Goal: Information Seeking & Learning: Find specific fact

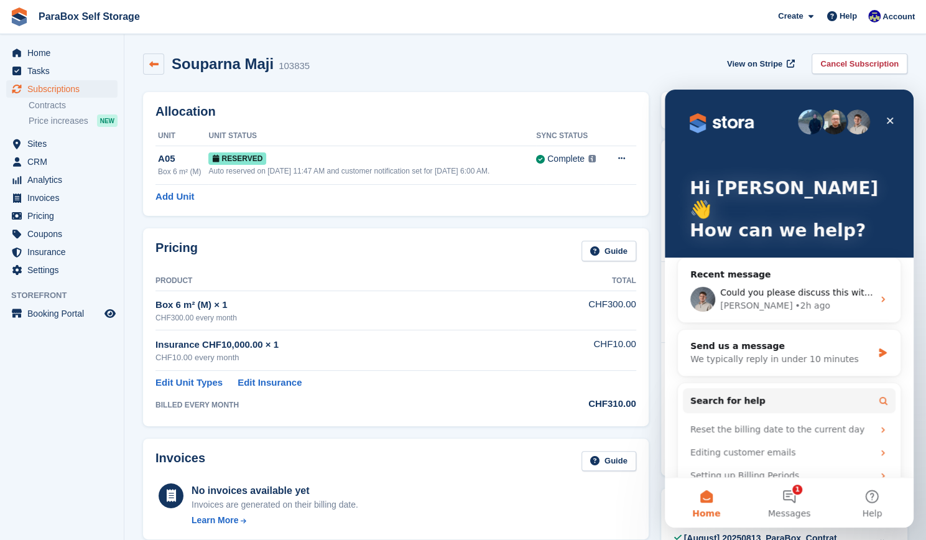
click at [152, 62] on icon at bounding box center [153, 64] width 9 height 9
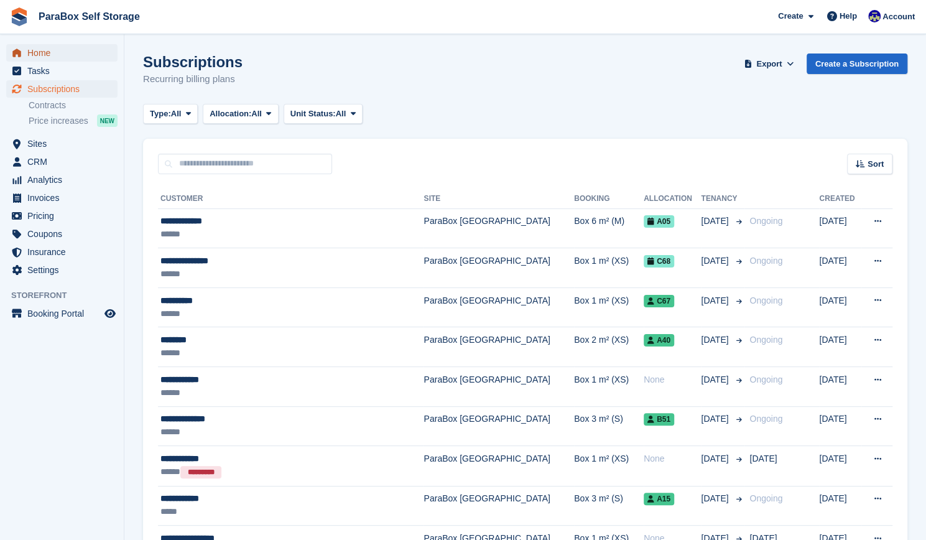
click at [49, 57] on span "Home" at bounding box center [64, 52] width 75 height 17
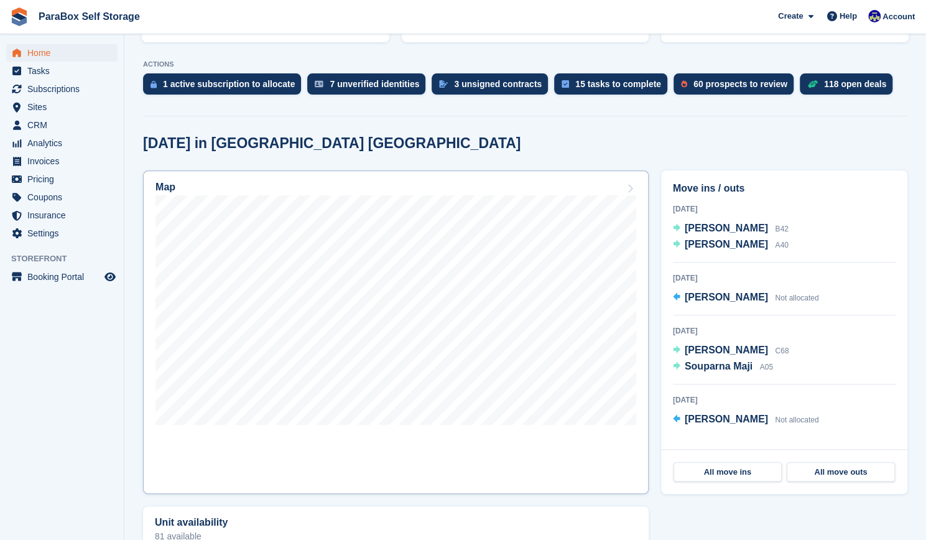
scroll to position [235, 0]
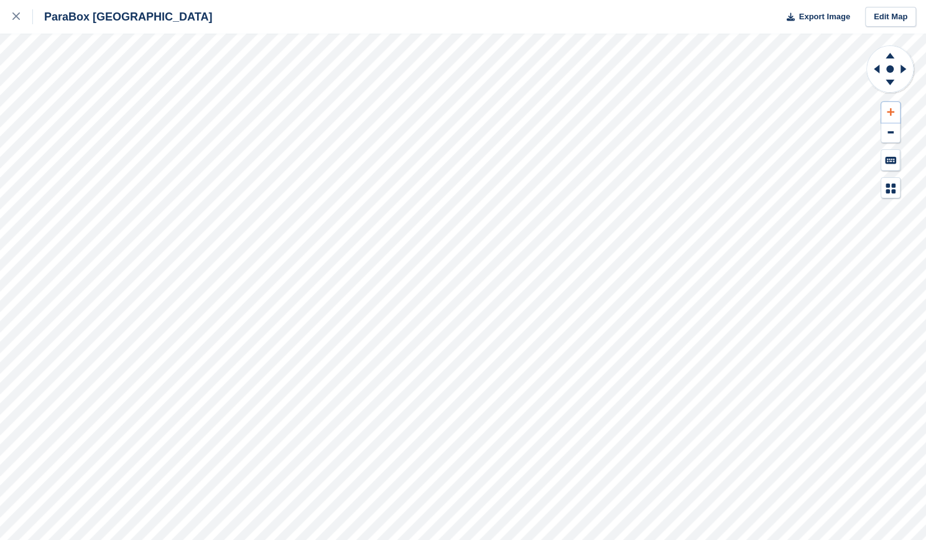
click at [891, 111] on icon at bounding box center [890, 111] width 7 height 7
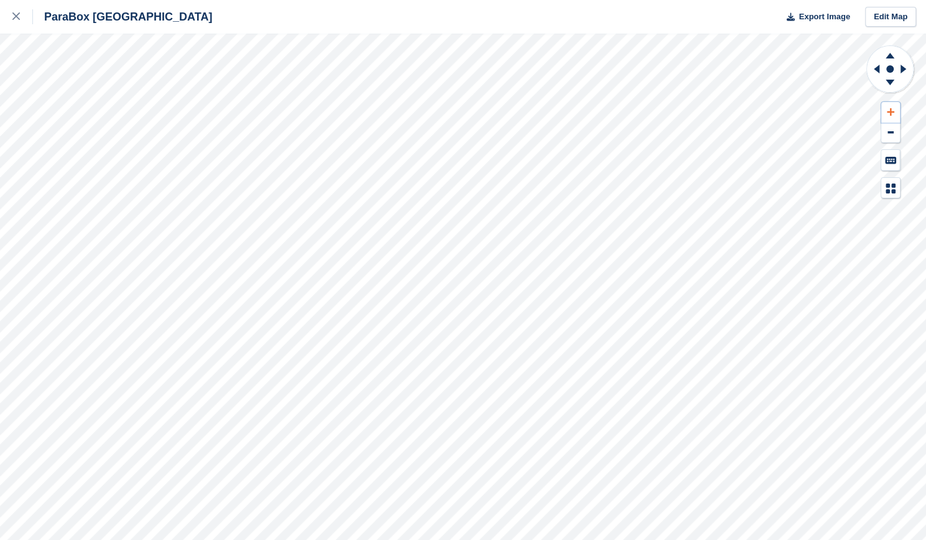
click at [891, 111] on icon at bounding box center [890, 111] width 7 height 7
click at [878, 72] on icon at bounding box center [876, 69] width 6 height 9
click at [893, 119] on button at bounding box center [890, 112] width 19 height 21
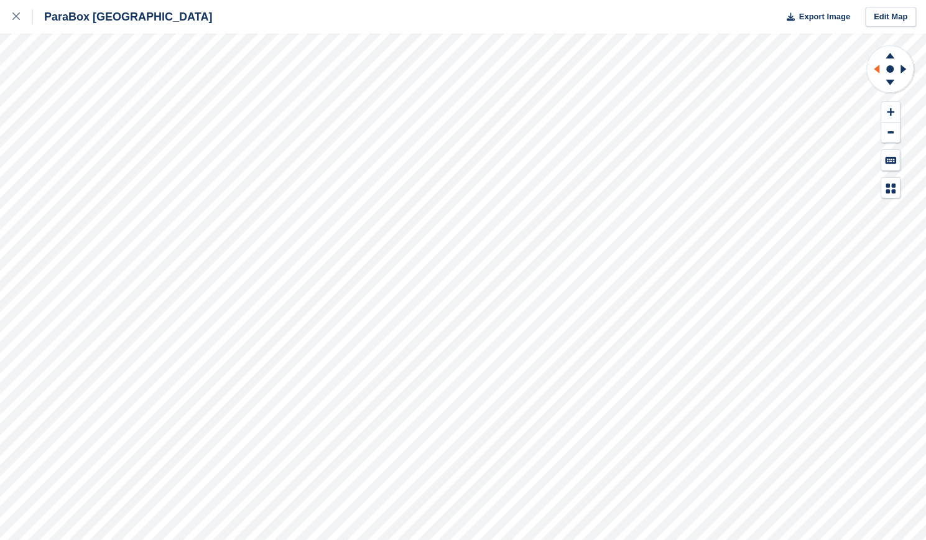
click at [878, 67] on icon at bounding box center [876, 69] width 6 height 9
click at [892, 112] on icon at bounding box center [890, 111] width 7 height 7
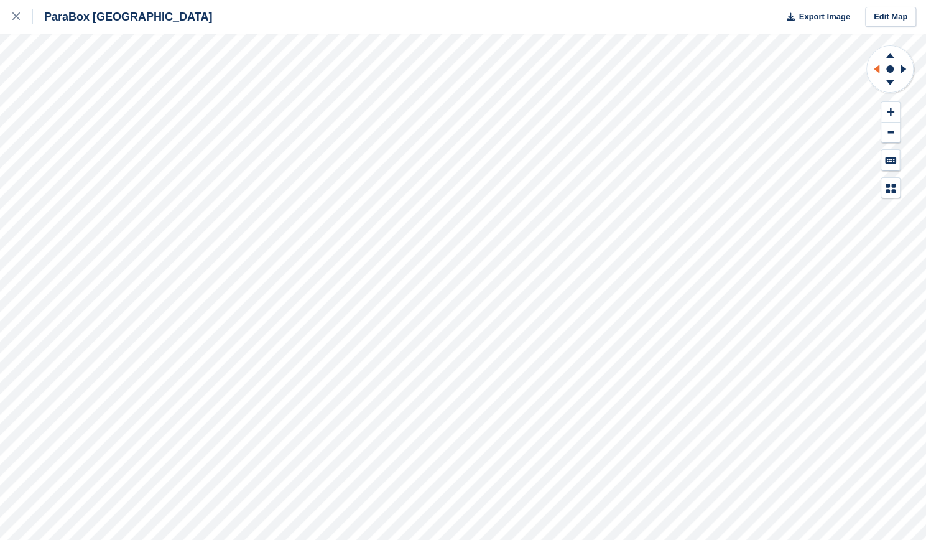
click at [875, 70] on icon at bounding box center [876, 69] width 6 height 9
click at [889, 115] on icon at bounding box center [890, 111] width 7 height 7
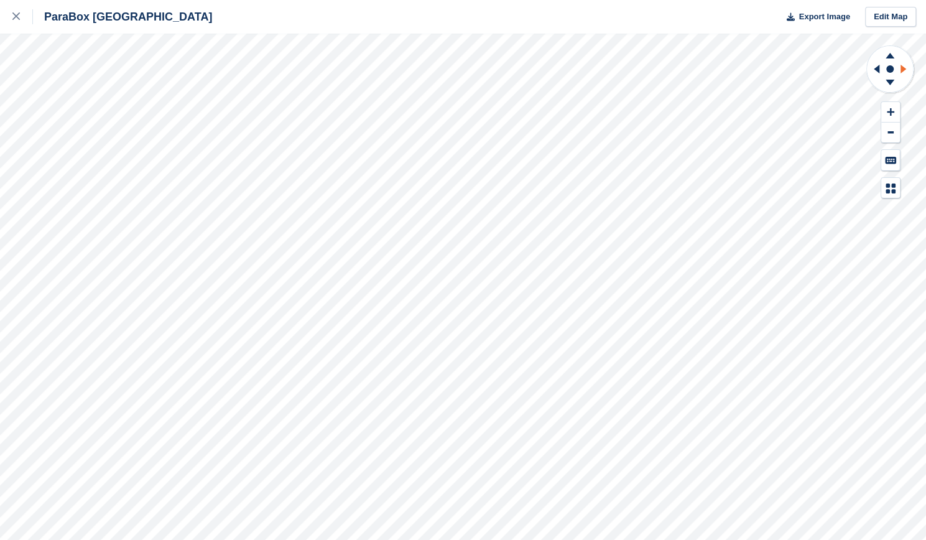
click at [901, 74] on icon at bounding box center [905, 69] width 16 height 32
click at [877, 68] on icon at bounding box center [876, 69] width 6 height 9
click at [890, 59] on icon at bounding box center [889, 54] width 32 height 16
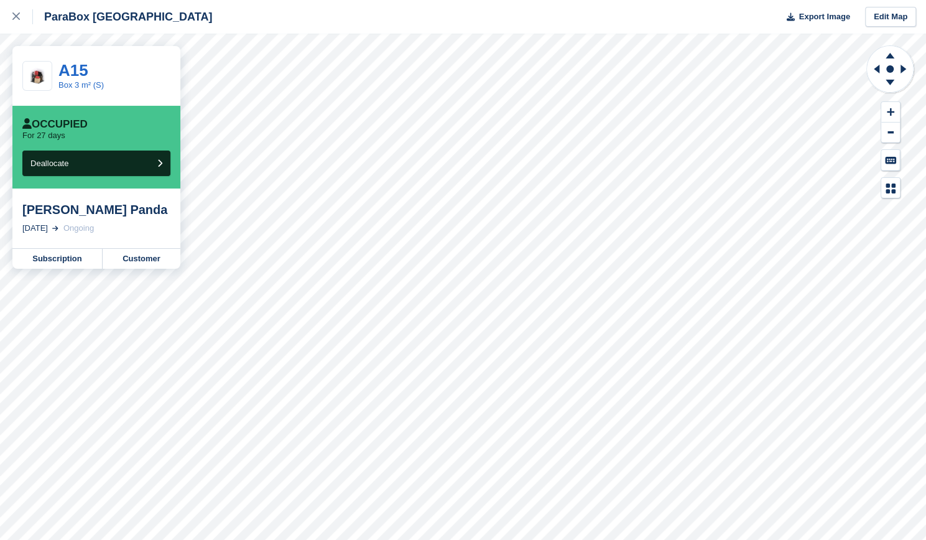
click at [56, 214] on div "Gracia Panda" at bounding box center [96, 209] width 148 height 15
drag, startPoint x: 56, startPoint y: 214, endPoint x: 115, endPoint y: 219, distance: 59.3
click at [115, 219] on div "Gracia Panda 31 Jul, 2025 Ongoing" at bounding box center [96, 218] width 168 height 60
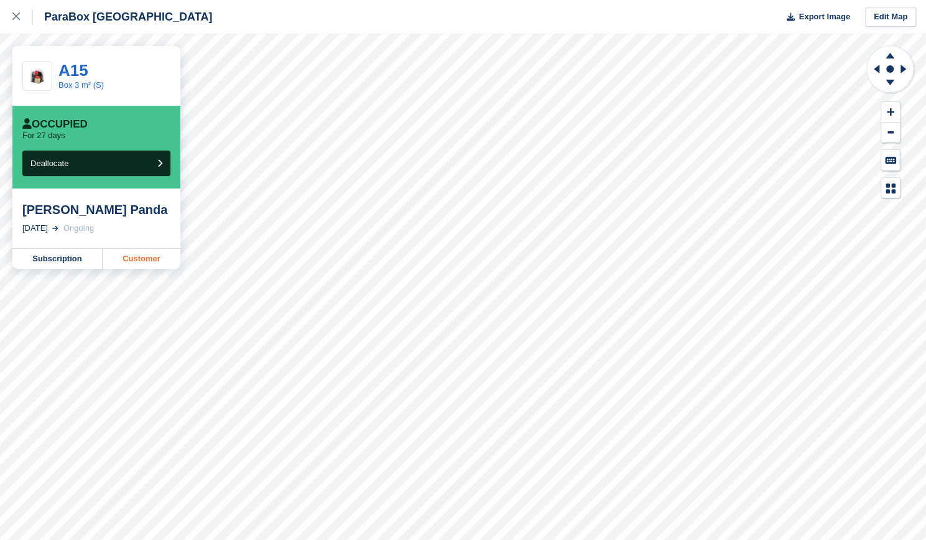
click at [152, 260] on link "Customer" at bounding box center [142, 259] width 78 height 20
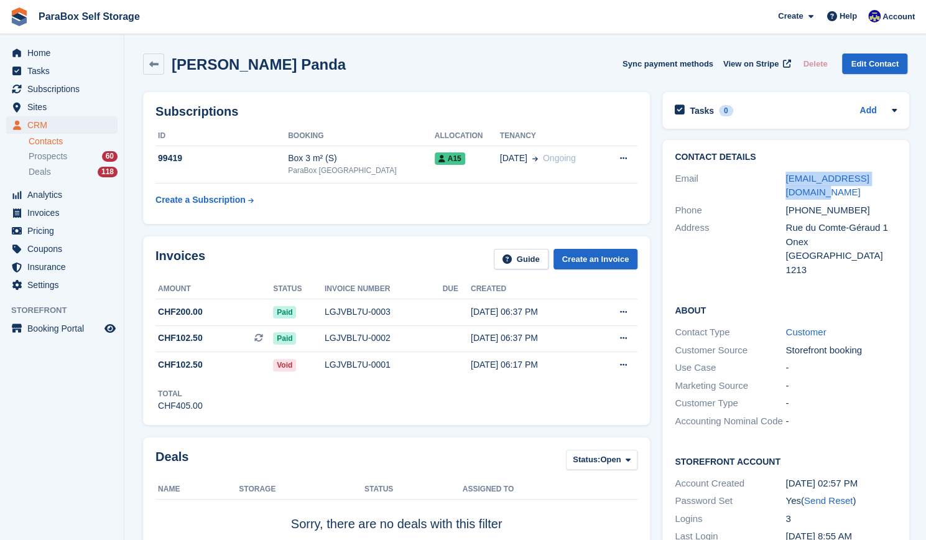
drag, startPoint x: 782, startPoint y: 179, endPoint x: 896, endPoint y: 187, distance: 114.6
click at [896, 187] on div "Contact Details Email gracialody600@gmail.com Phone +41792268918 Address Rue du…" at bounding box center [785, 215] width 246 height 151
copy div "gracialody600@gmail.com"
click at [159, 65] on link at bounding box center [153, 63] width 21 height 21
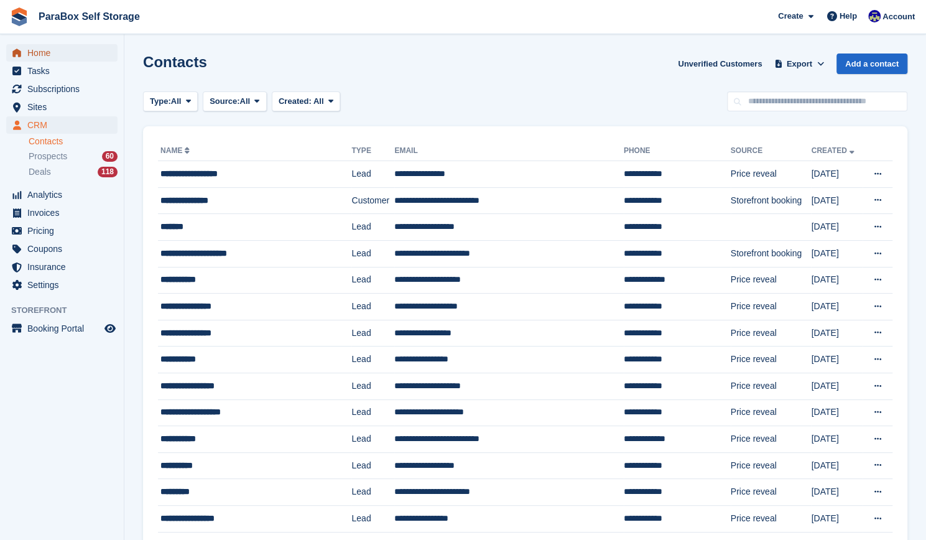
click at [68, 60] on span "Home" at bounding box center [64, 52] width 75 height 17
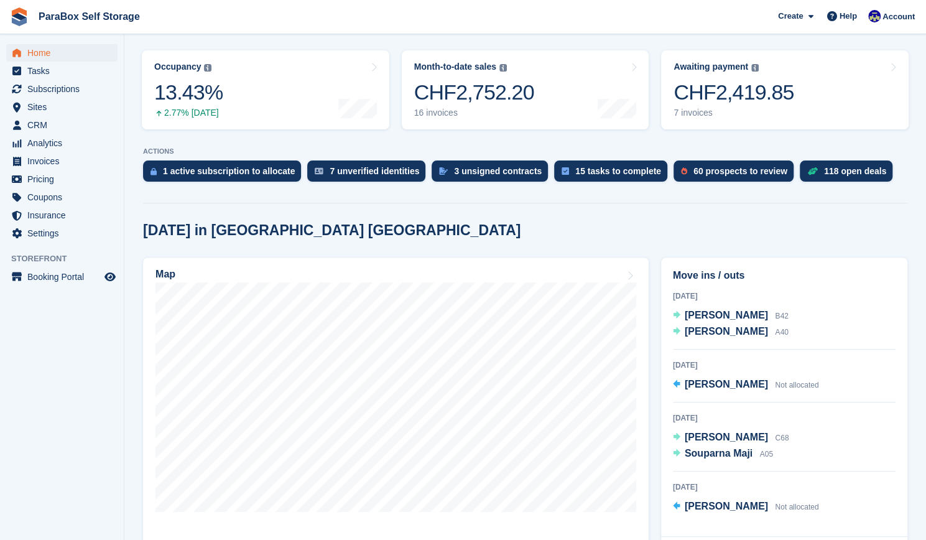
scroll to position [148, 0]
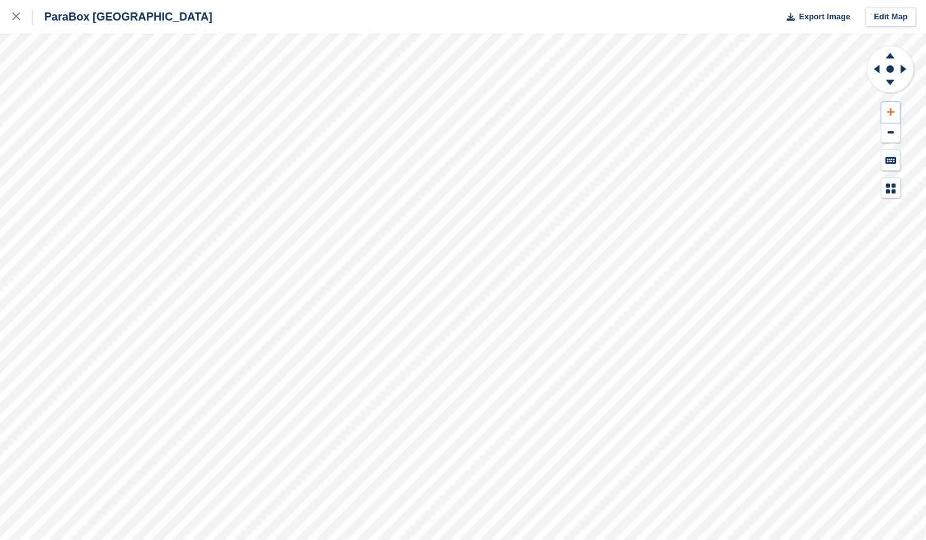
click at [888, 111] on icon at bounding box center [890, 111] width 7 height 7
drag, startPoint x: 888, startPoint y: 111, endPoint x: 879, endPoint y: 71, distance: 40.9
click at [879, 71] on div at bounding box center [889, 122] width 49 height 154
click at [879, 71] on icon at bounding box center [875, 69] width 16 height 32
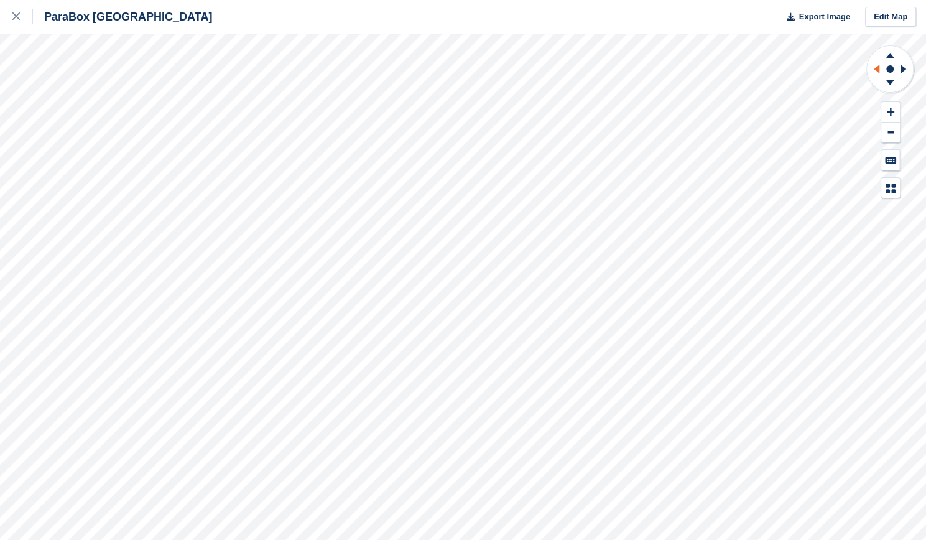
click at [879, 71] on icon at bounding box center [875, 69] width 16 height 32
click at [890, 106] on button at bounding box center [890, 112] width 19 height 21
drag, startPoint x: 890, startPoint y: 106, endPoint x: 876, endPoint y: 67, distance: 41.1
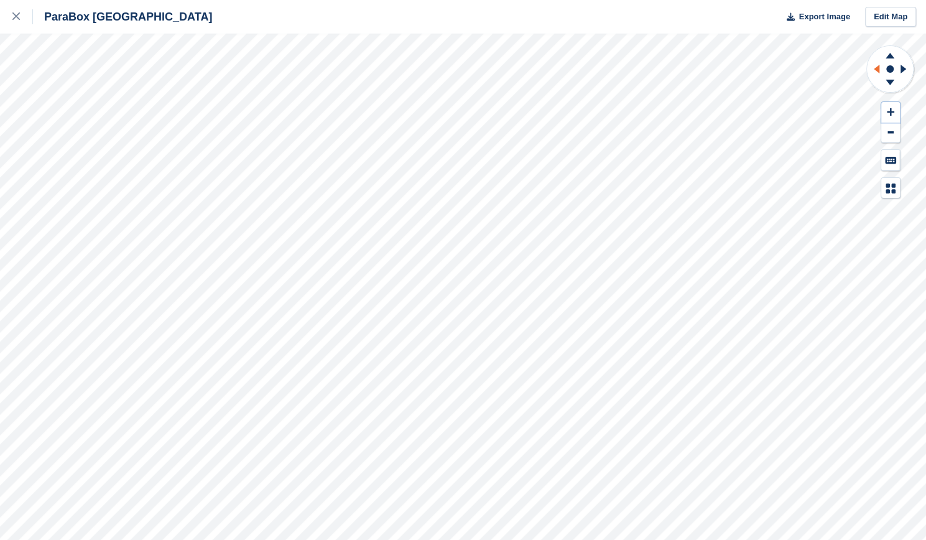
click at [876, 67] on div at bounding box center [889, 122] width 49 height 154
click at [876, 67] on icon at bounding box center [876, 69] width 6 height 9
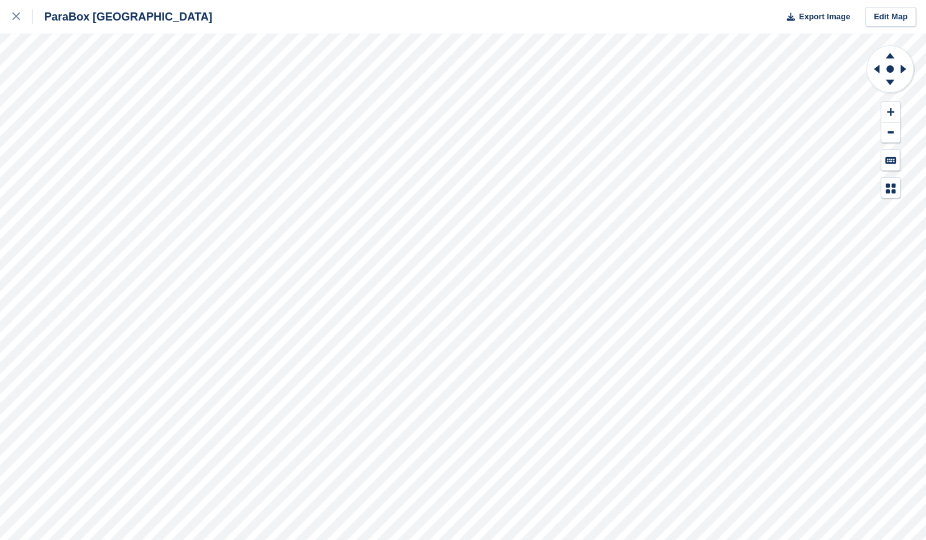
click at [837, 296] on div at bounding box center [463, 287] width 926 height 506
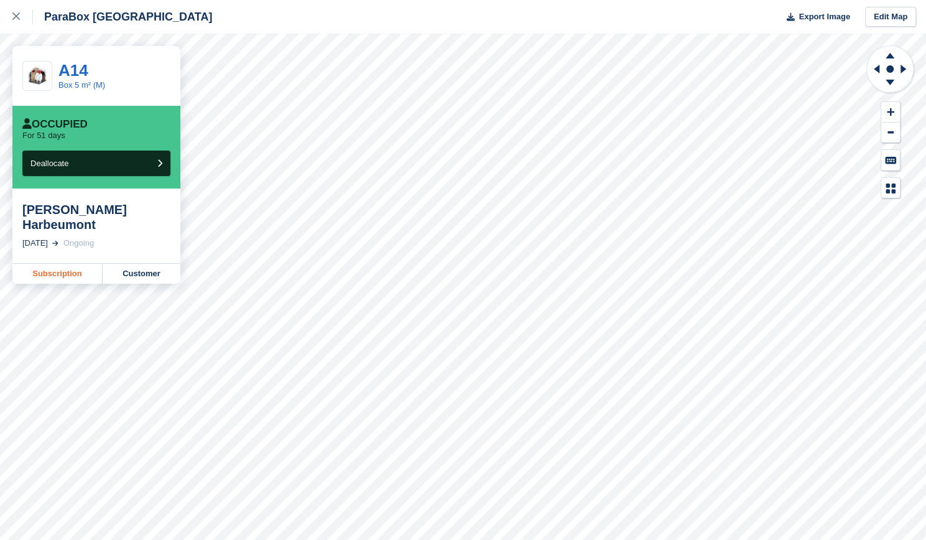
click at [71, 264] on link "Subscription" at bounding box center [57, 274] width 90 height 20
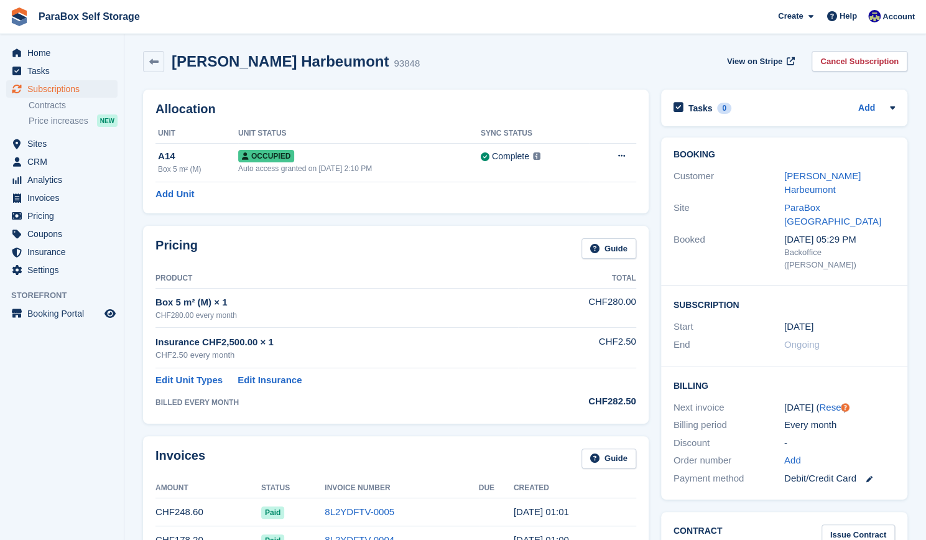
scroll to position [3, 0]
click at [258, 59] on h2 "[PERSON_NAME] Harbeumont" at bounding box center [280, 60] width 217 height 17
click at [258, 59] on h2 "Brice Harbeumont" at bounding box center [280, 60] width 217 height 17
click at [214, 59] on h2 "Brice Harbeumont" at bounding box center [280, 60] width 217 height 17
drag, startPoint x: 214, startPoint y: 58, endPoint x: 294, endPoint y: 65, distance: 80.5
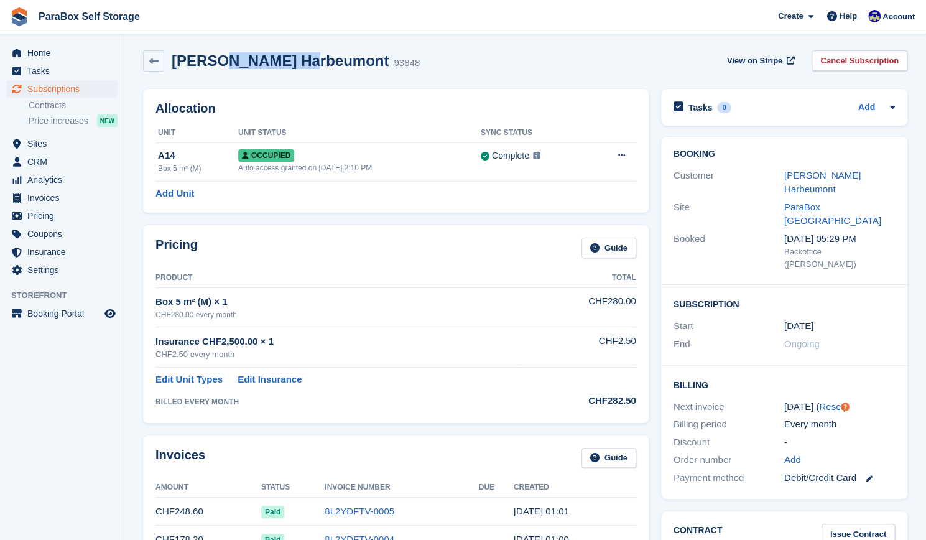
click at [294, 65] on h2 "Brice Harbeumont" at bounding box center [280, 60] width 217 height 17
copy h2 "Harbeumont"
click at [61, 103] on link "Contracts" at bounding box center [73, 105] width 89 height 12
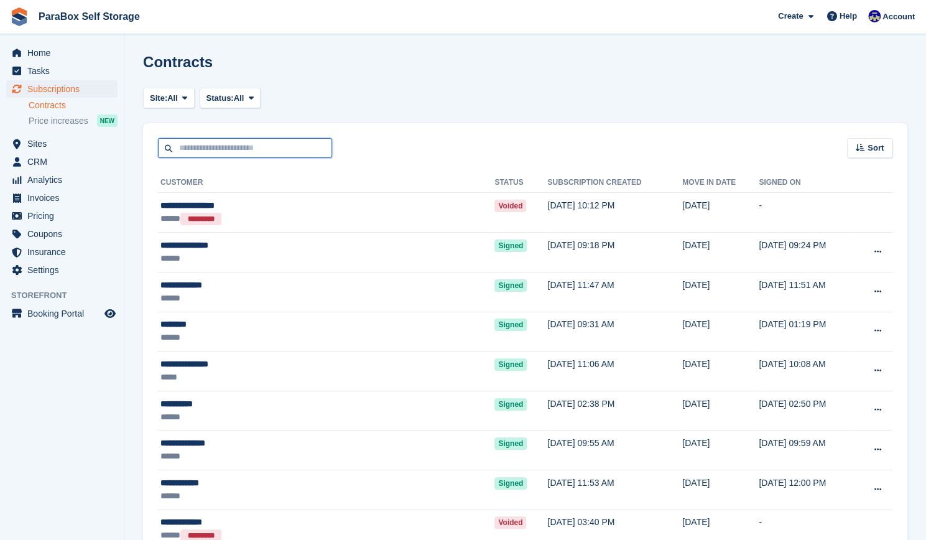
click at [257, 147] on input "text" at bounding box center [245, 148] width 174 height 21
paste input "**********"
type input "**********"
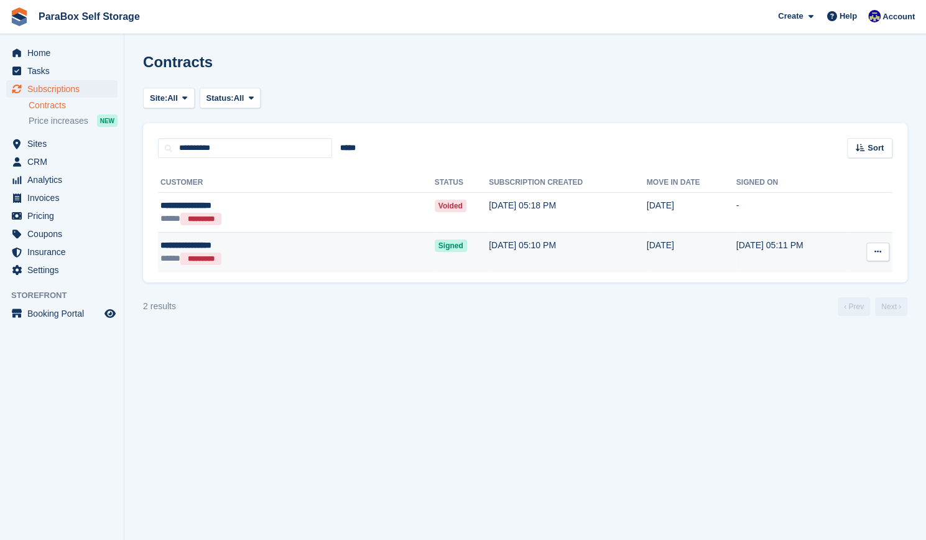
click at [489, 245] on td "17 Jun, 05:10 PM" at bounding box center [568, 253] width 158 height 40
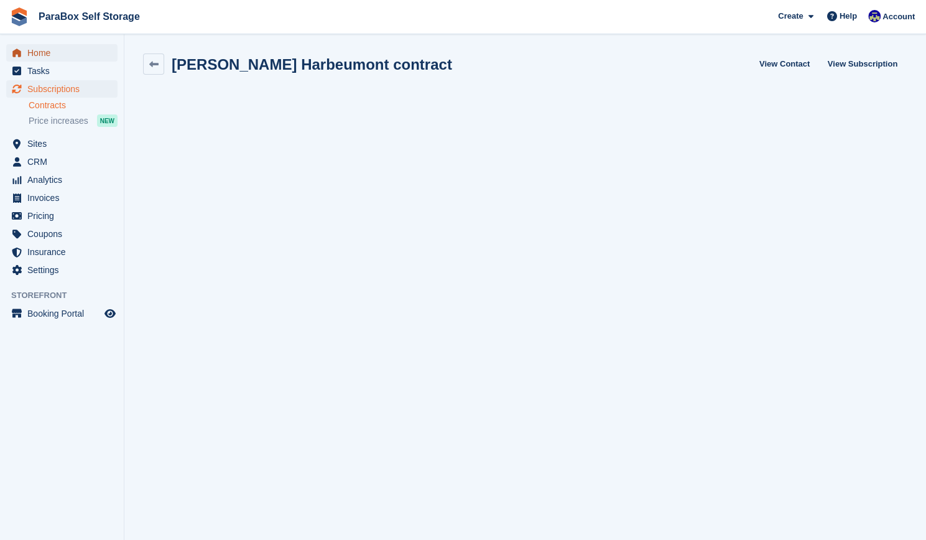
click at [47, 55] on span "Home" at bounding box center [64, 52] width 75 height 17
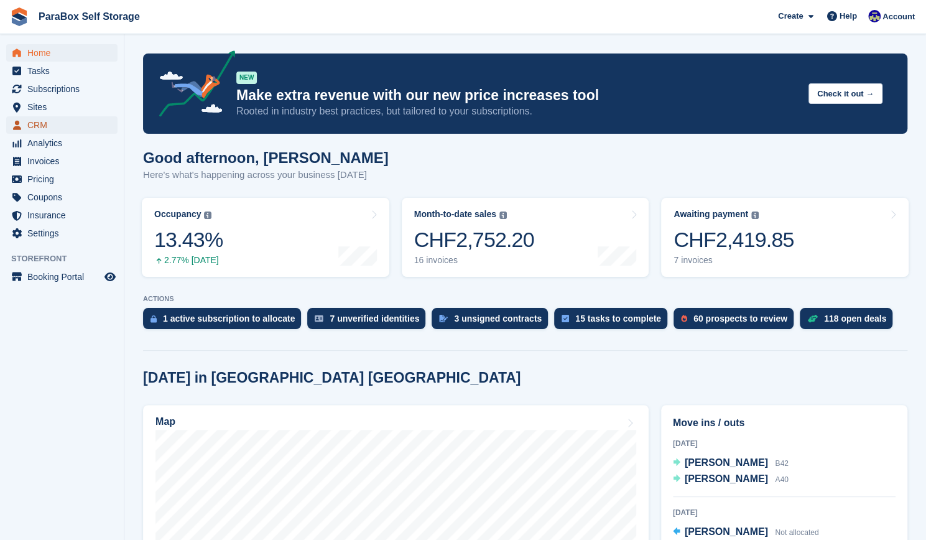
click at [40, 129] on span "CRM" at bounding box center [64, 124] width 75 height 17
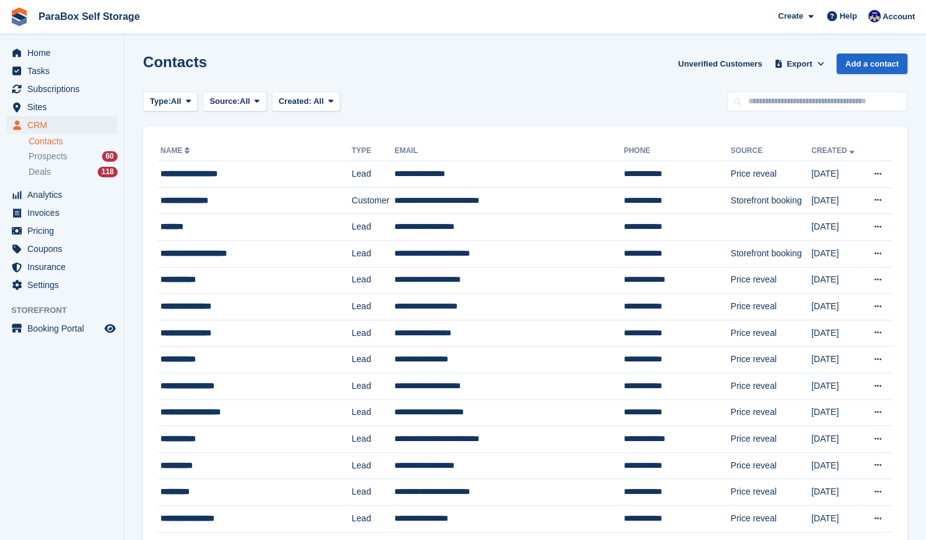
click at [45, 136] on link "Contacts" at bounding box center [73, 142] width 89 height 12
click at [777, 106] on input "text" at bounding box center [817, 101] width 180 height 21
paste input "**********"
type input "**********"
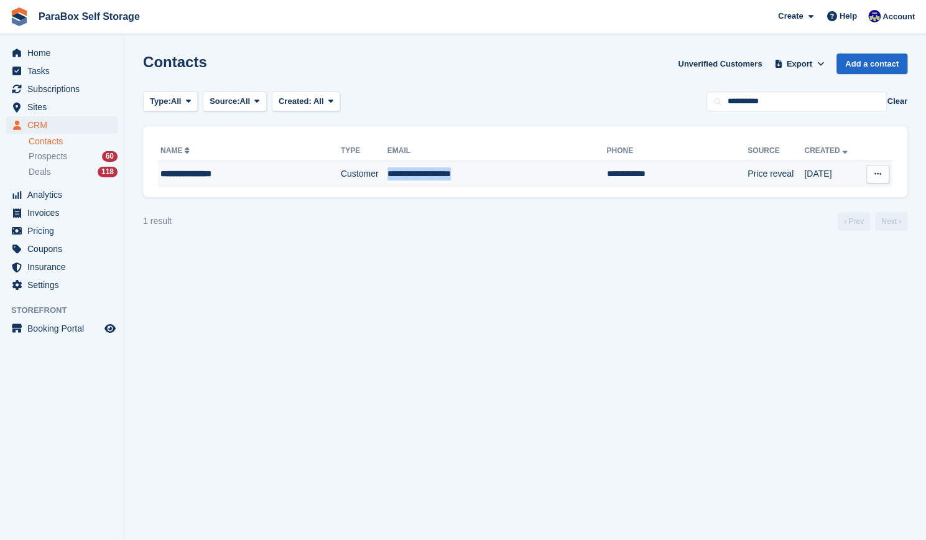
drag, startPoint x: 474, startPoint y: 175, endPoint x: 377, endPoint y: 173, distance: 97.6
click at [377, 173] on tr "**********" at bounding box center [525, 174] width 734 height 26
copy tr "**********"
drag, startPoint x: 236, startPoint y: 173, endPoint x: 182, endPoint y: 172, distance: 53.5
click at [182, 172] on div "**********" at bounding box center [232, 173] width 145 height 13
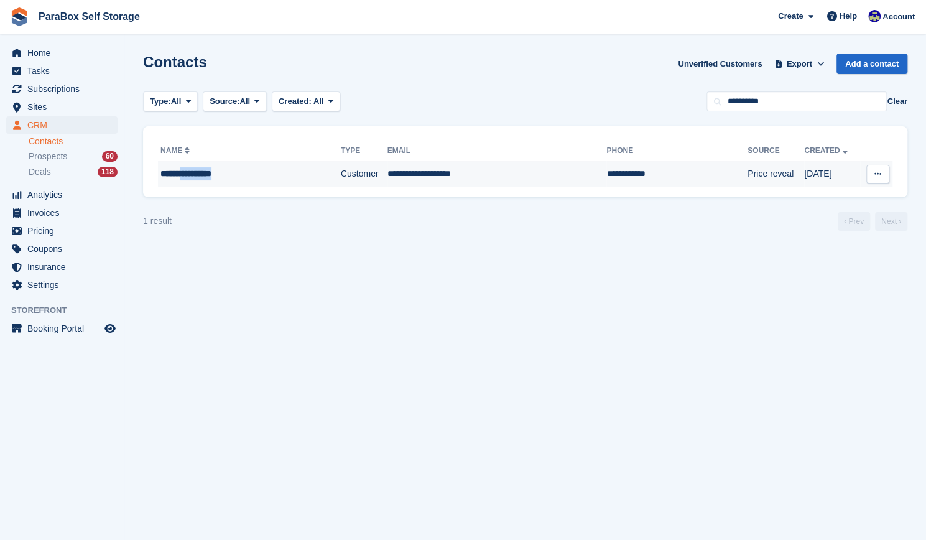
copy div "**********"
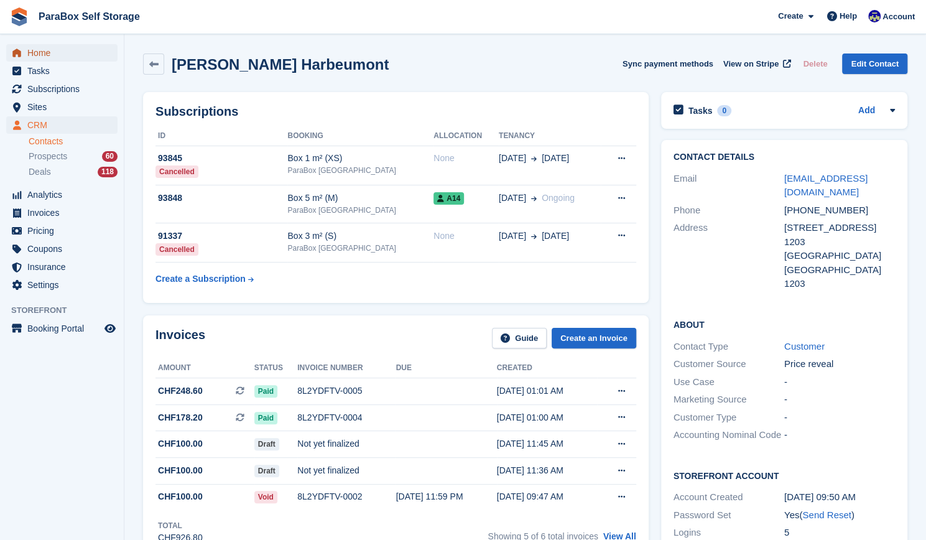
click at [68, 53] on span "Home" at bounding box center [64, 52] width 75 height 17
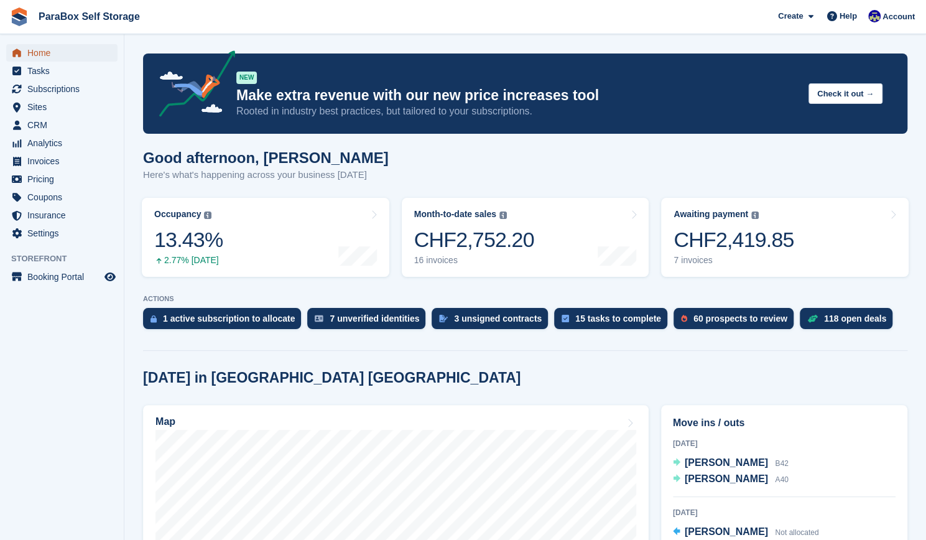
click at [68, 53] on span "Home" at bounding box center [64, 52] width 75 height 17
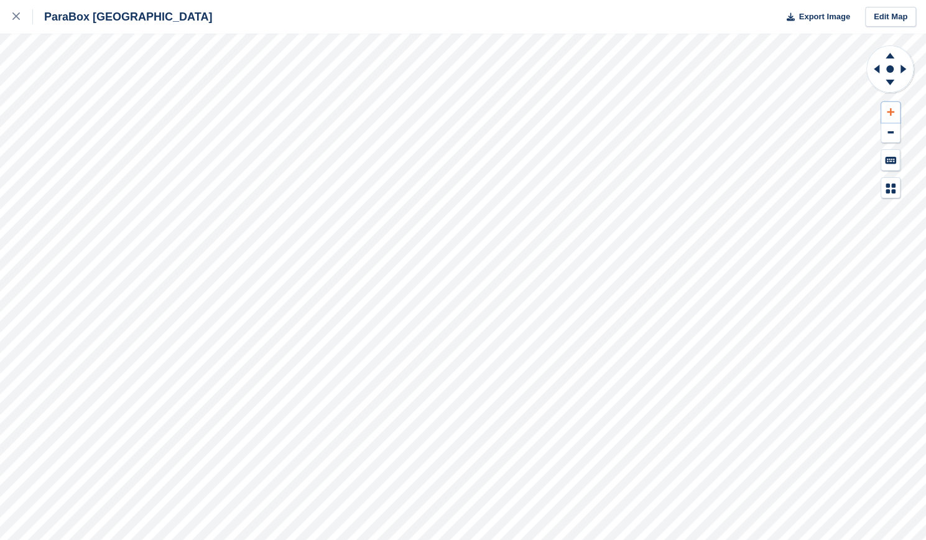
click at [894, 107] on button at bounding box center [890, 112] width 19 height 21
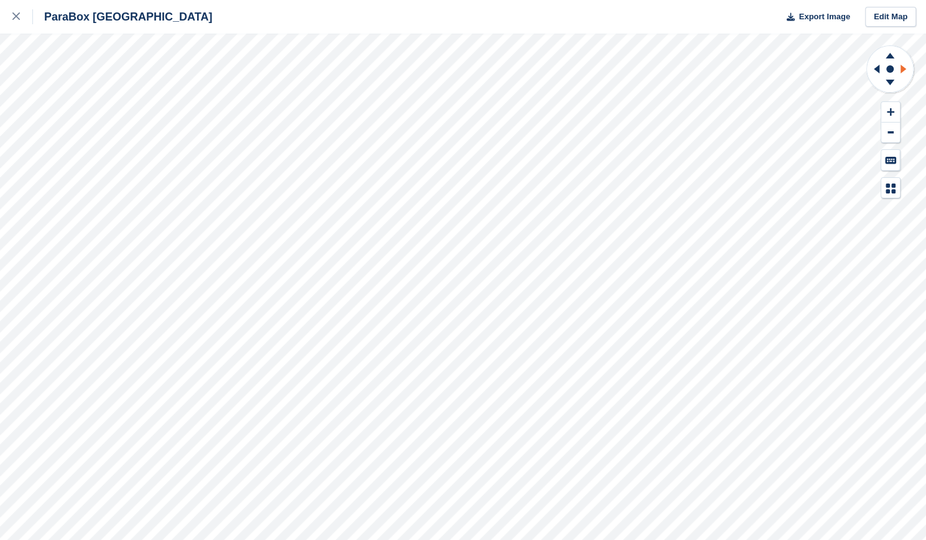
click at [906, 70] on icon at bounding box center [905, 69] width 16 height 32
click at [877, 68] on icon at bounding box center [876, 69] width 6 height 9
click at [878, 67] on icon at bounding box center [876, 69] width 6 height 9
click at [890, 111] on icon at bounding box center [890, 112] width 7 height 9
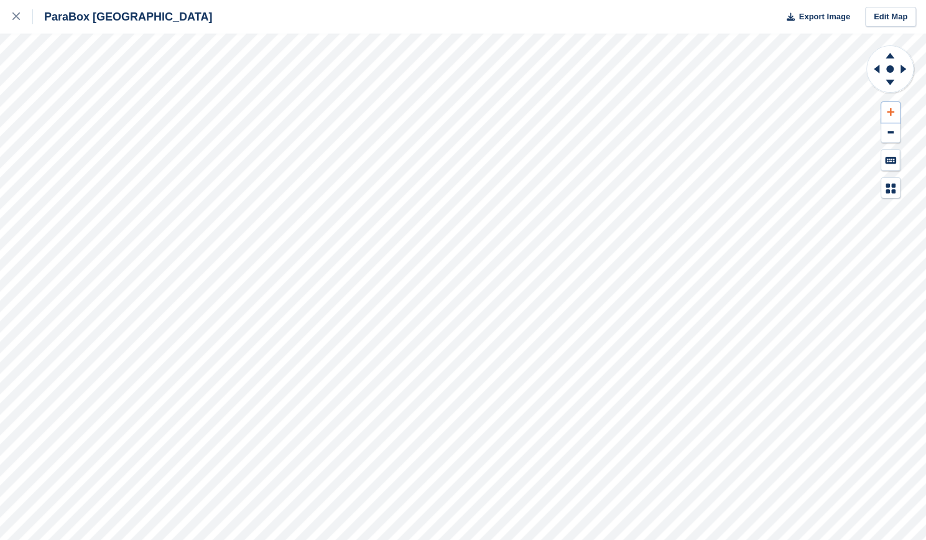
click at [890, 111] on icon at bounding box center [890, 112] width 7 height 9
click at [877, 70] on icon at bounding box center [876, 69] width 6 height 9
click at [898, 114] on button at bounding box center [890, 112] width 19 height 21
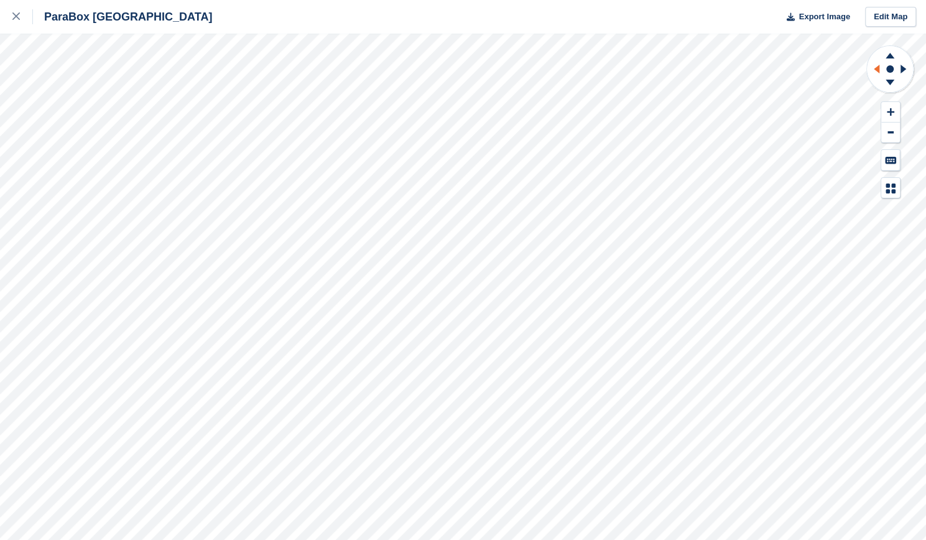
click at [880, 73] on icon at bounding box center [875, 69] width 16 height 32
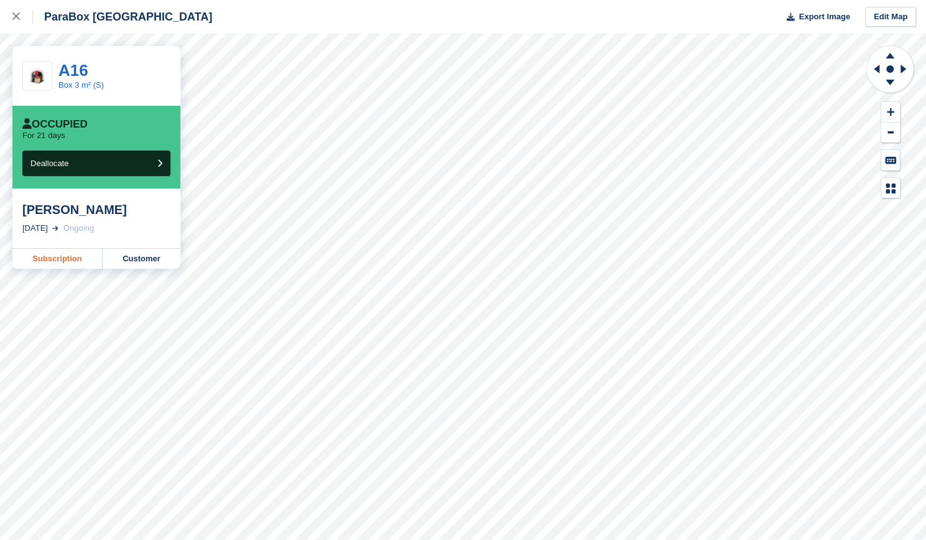
click at [55, 254] on link "Subscription" at bounding box center [57, 259] width 90 height 20
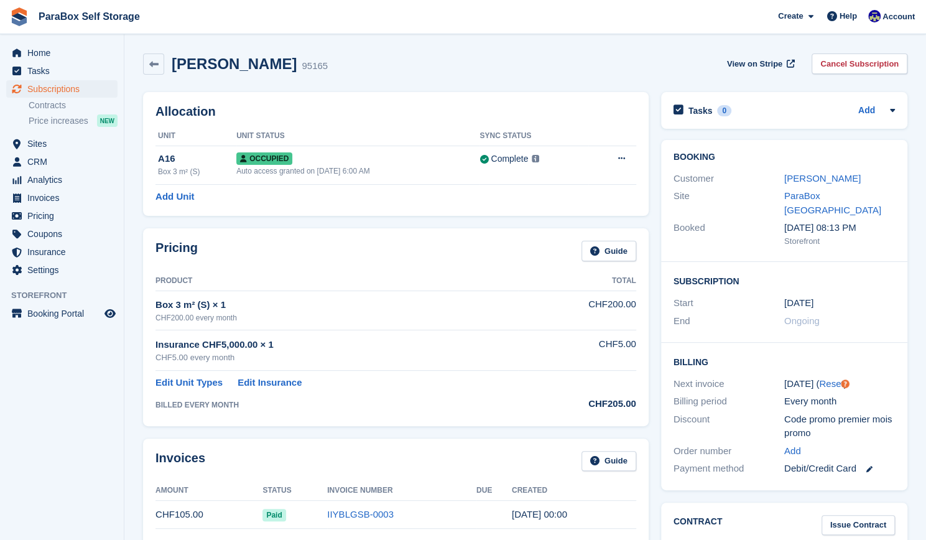
drag, startPoint x: 281, startPoint y: 64, endPoint x: 170, endPoint y: 67, distance: 111.3
click at [170, 67] on div "Marina BERBIEC 95165" at bounding box center [246, 64] width 164 height 18
copy h2 "Marina BERBIEC"
click at [38, 155] on span "CRM" at bounding box center [64, 161] width 75 height 17
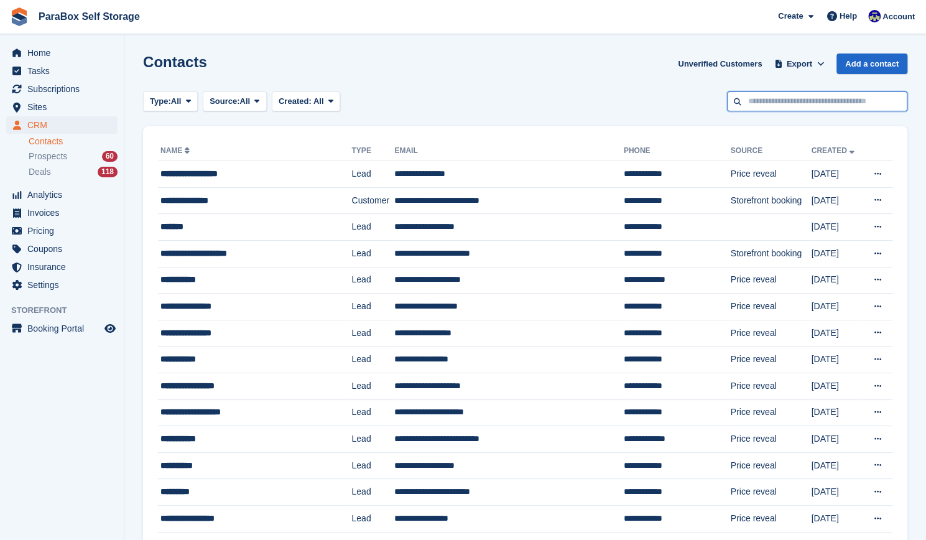
click at [766, 103] on input "text" at bounding box center [817, 101] width 180 height 21
paste input "**********"
type input "**********"
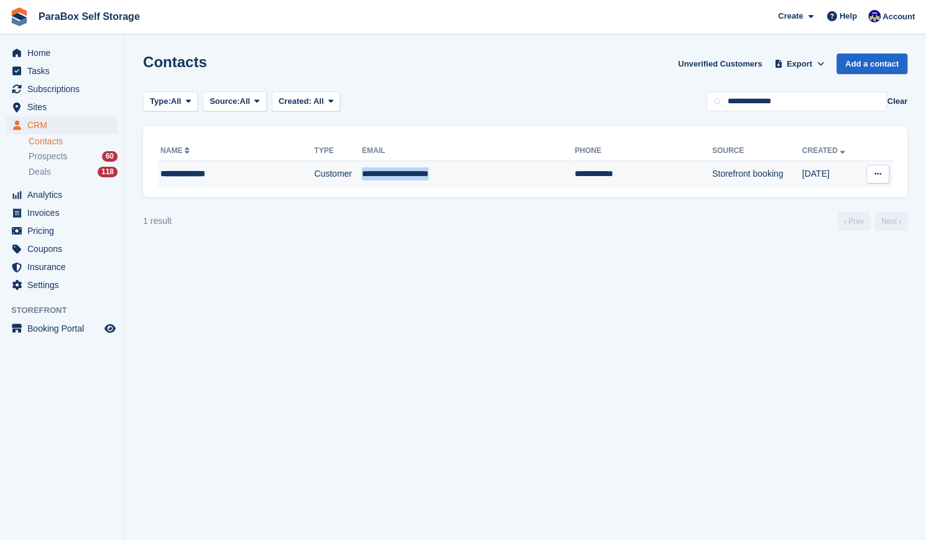
drag, startPoint x: 423, startPoint y: 176, endPoint x: 354, endPoint y: 173, distance: 69.1
click at [362, 173] on td "**********" at bounding box center [468, 174] width 213 height 26
copy td "**********"
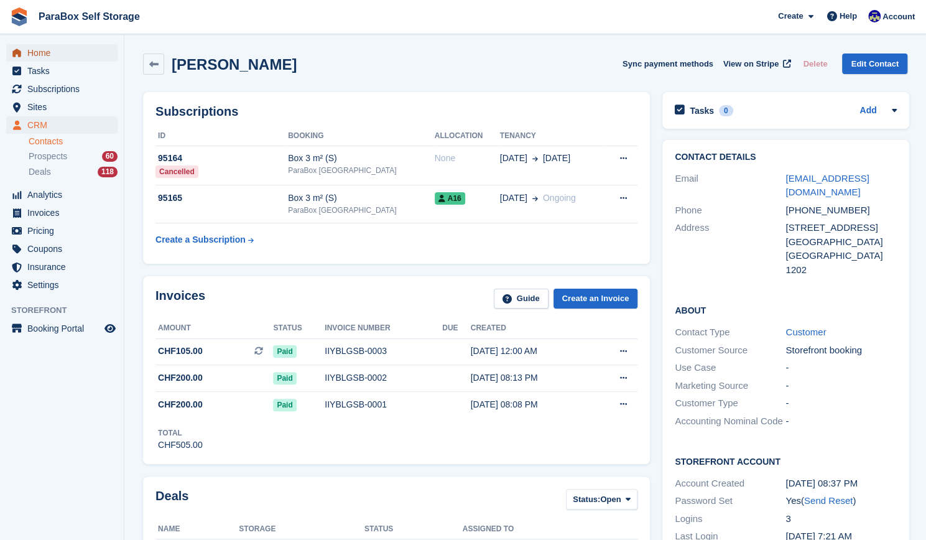
click at [49, 52] on span "Home" at bounding box center [64, 52] width 75 height 17
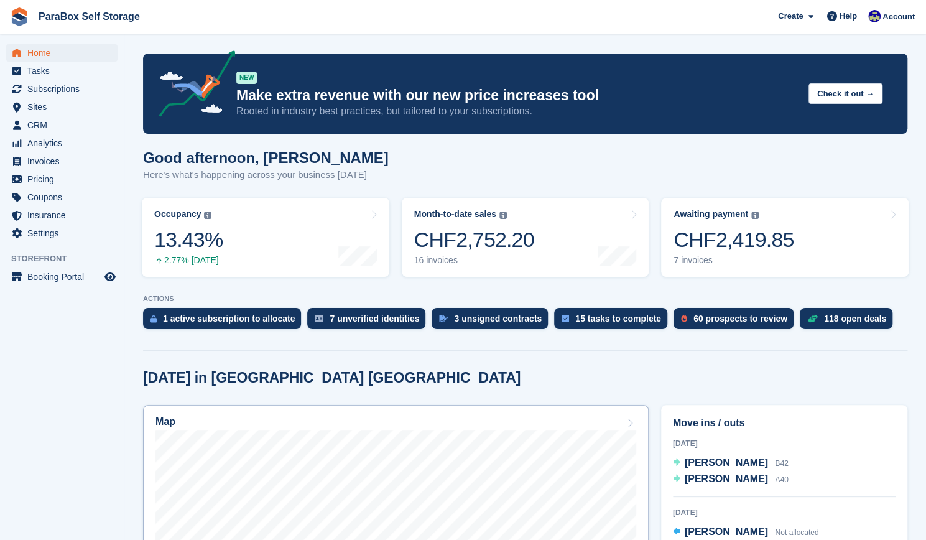
scroll to position [257, 0]
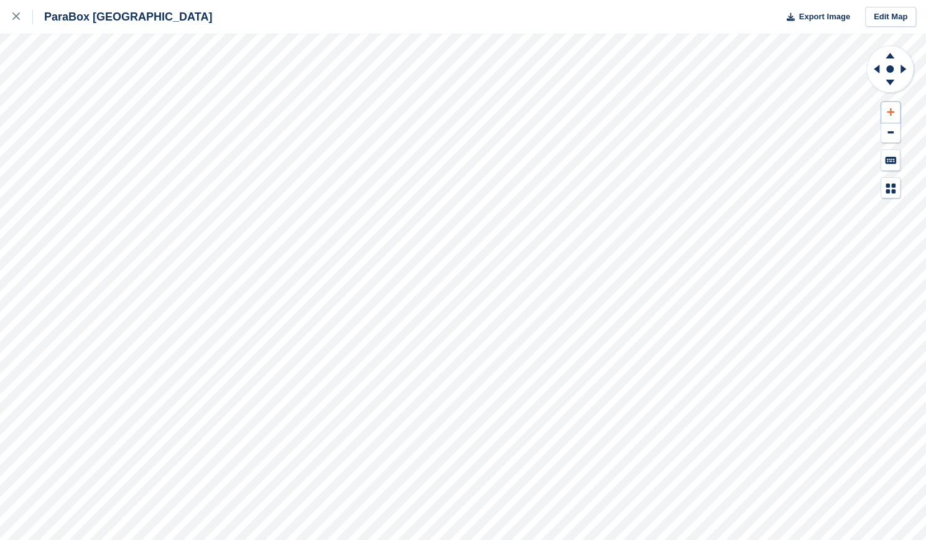
click at [890, 111] on icon at bounding box center [890, 111] width 7 height 7
click at [879, 73] on icon at bounding box center [875, 69] width 16 height 32
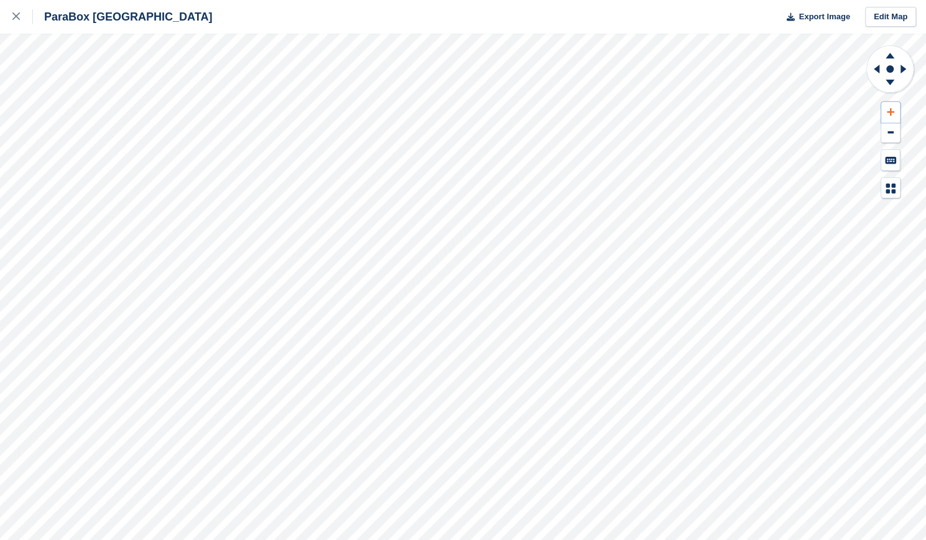
click at [890, 116] on button at bounding box center [890, 112] width 19 height 21
click at [877, 68] on icon at bounding box center [876, 69] width 6 height 9
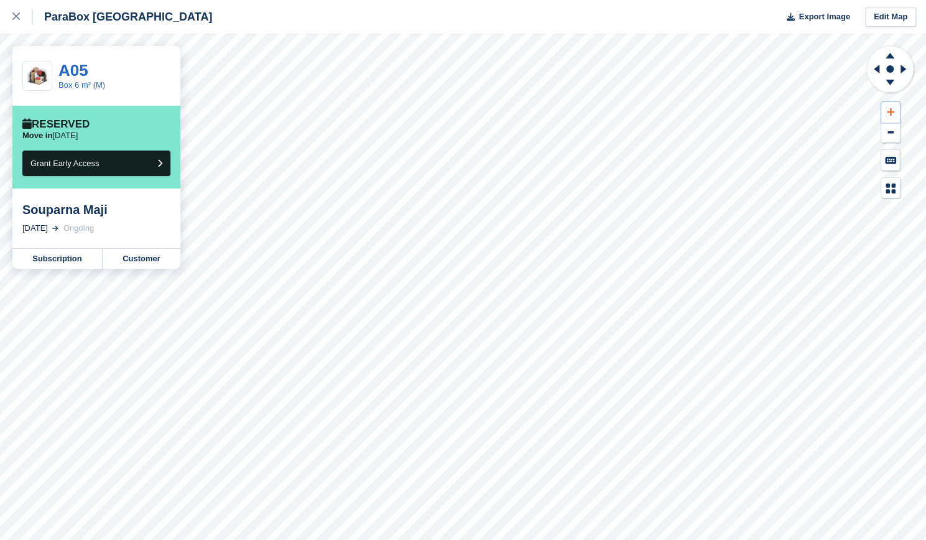
click at [887, 109] on icon at bounding box center [890, 112] width 7 height 9
click at [874, 67] on icon at bounding box center [875, 69] width 16 height 32
click at [888, 55] on icon at bounding box center [889, 56] width 9 height 6
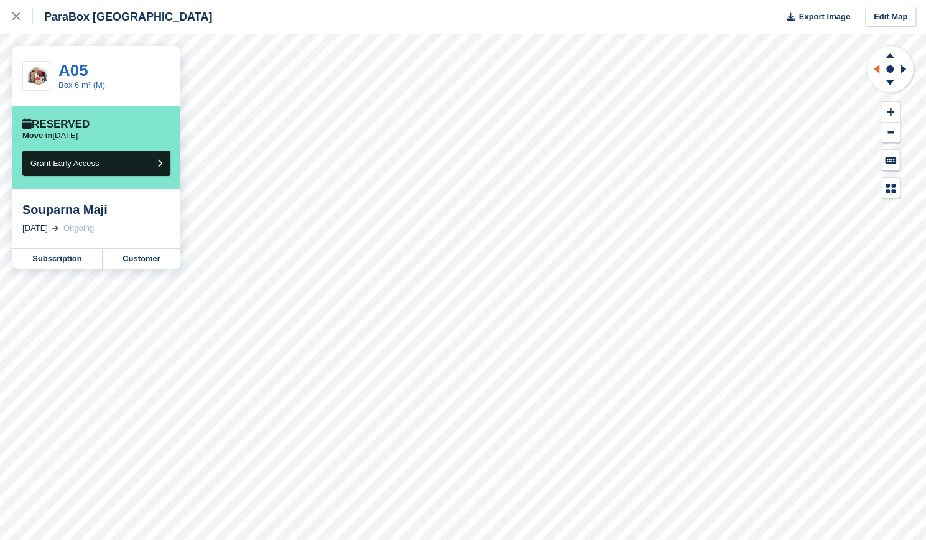
click at [872, 67] on icon at bounding box center [875, 69] width 16 height 32
click at [890, 109] on icon at bounding box center [890, 111] width 7 height 7
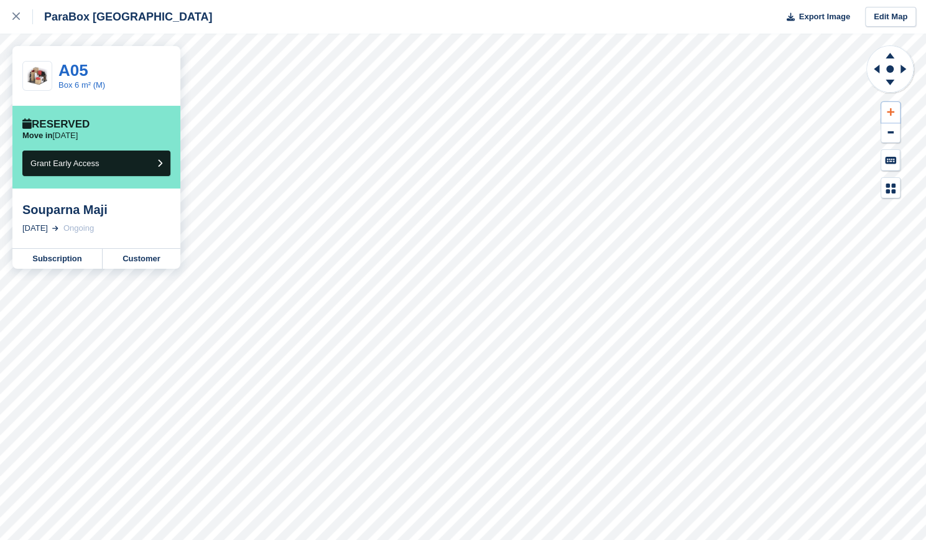
click at [890, 109] on icon at bounding box center [890, 111] width 7 height 7
click at [877, 68] on icon at bounding box center [876, 69] width 6 height 9
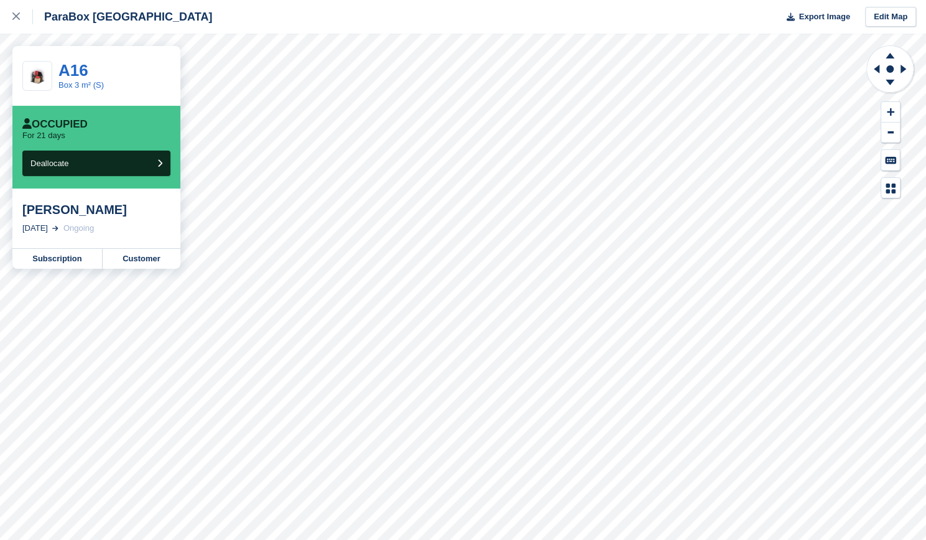
click at [120, 208] on div "Marina BERBIEC" at bounding box center [96, 209] width 148 height 15
drag, startPoint x: 113, startPoint y: 211, endPoint x: 67, endPoint y: 209, distance: 46.0
click at [67, 209] on div "Marina BERBIEC" at bounding box center [96, 209] width 148 height 15
copy div "BERBIEC"
click at [15, 14] on icon at bounding box center [15, 15] width 7 height 7
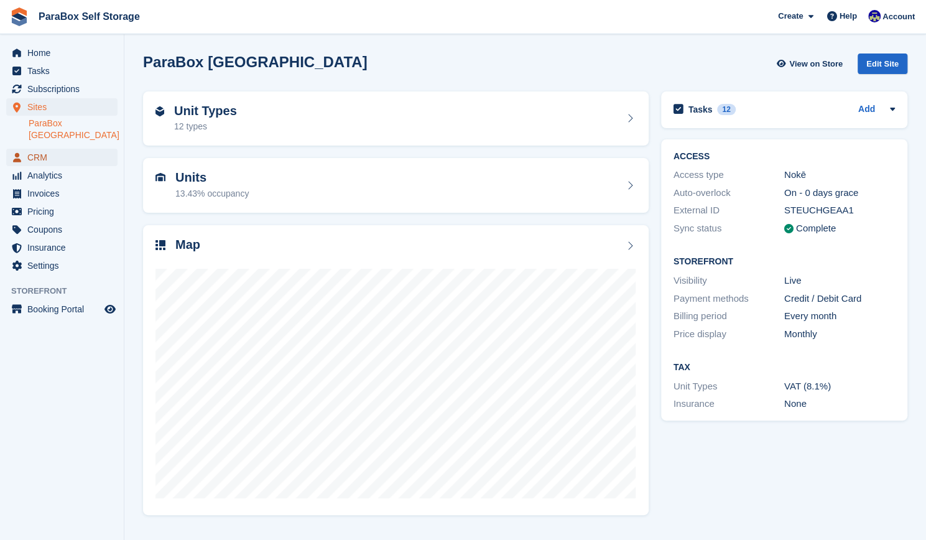
click at [35, 150] on span "CRM" at bounding box center [64, 157] width 75 height 17
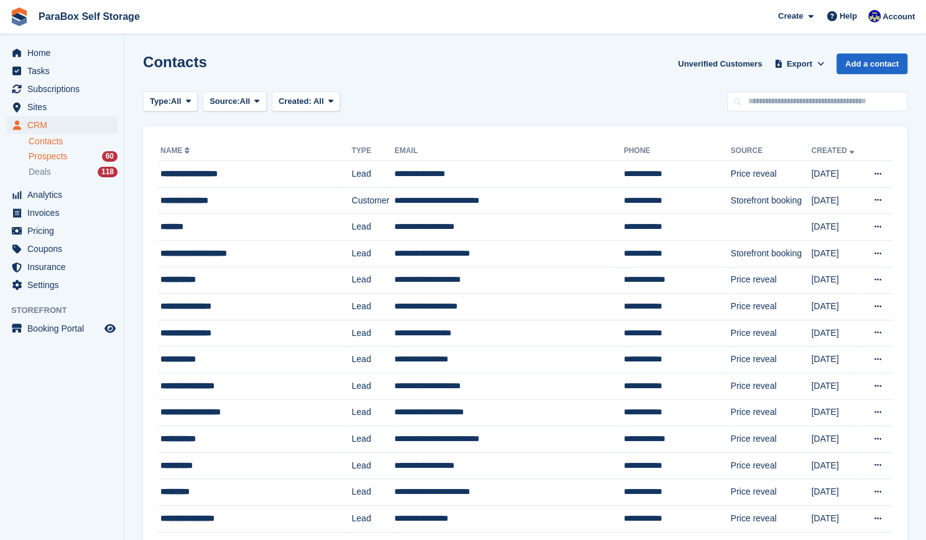
click at [70, 161] on div "Prospects 60" at bounding box center [73, 156] width 89 height 12
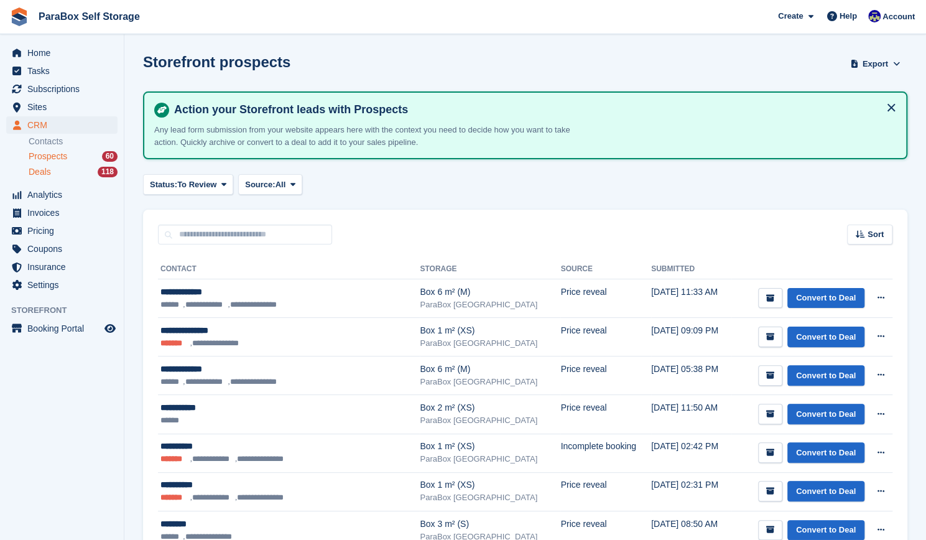
click at [68, 170] on div "Deals 118" at bounding box center [73, 172] width 89 height 12
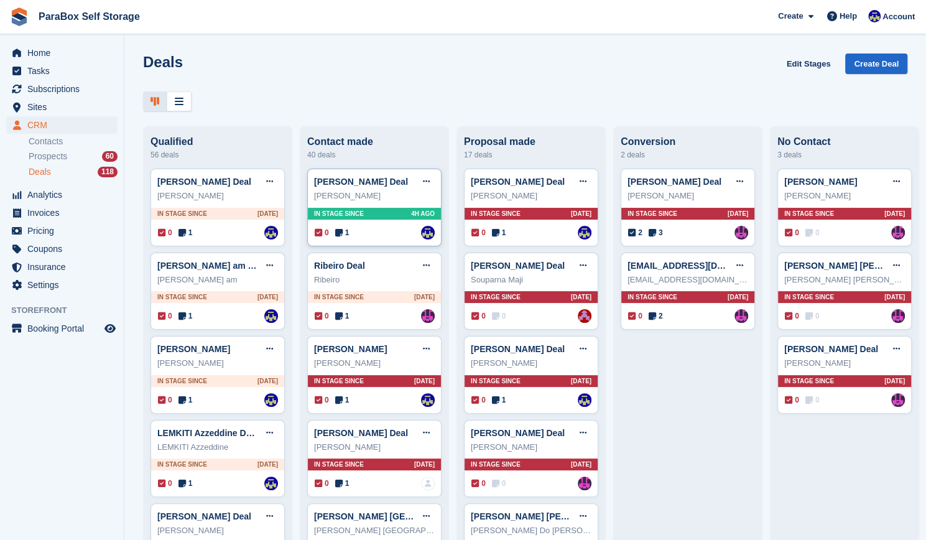
click at [341, 229] on span "1" at bounding box center [342, 232] width 14 height 11
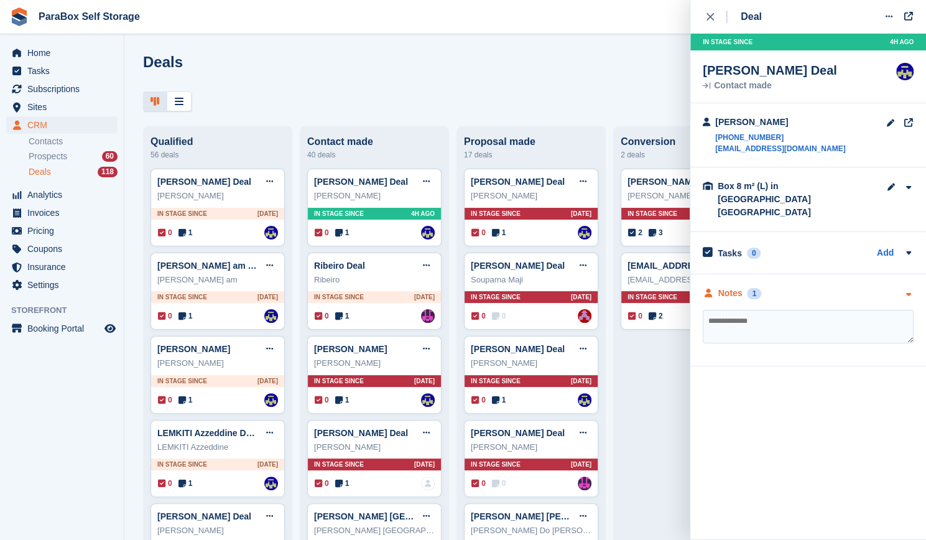
click at [745, 287] on div "Notes 1" at bounding box center [732, 293] width 58 height 13
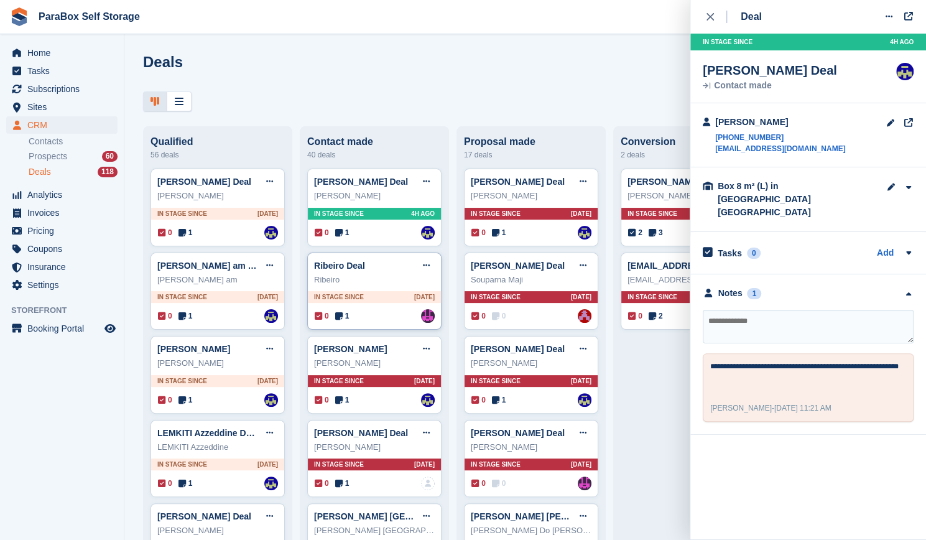
click at [339, 315] on icon at bounding box center [338, 315] width 7 height 9
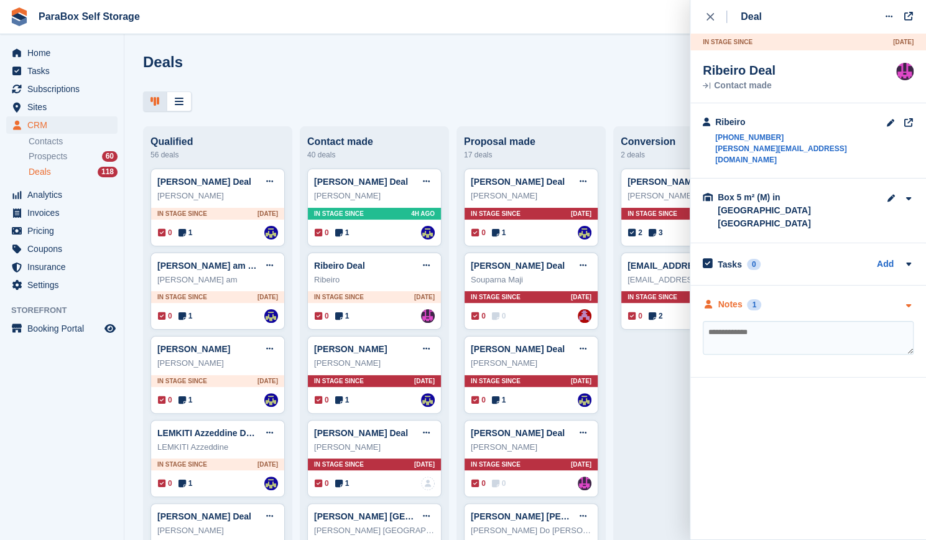
click at [728, 298] on div "Notes" at bounding box center [730, 304] width 24 height 13
